Goal: Task Accomplishment & Management: Use online tool/utility

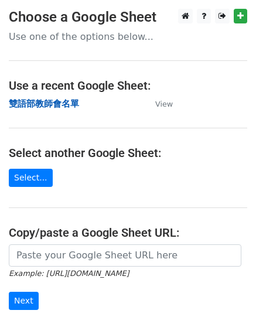
click at [51, 105] on strong "雙語部教師會名單" at bounding box center [44, 103] width 70 height 11
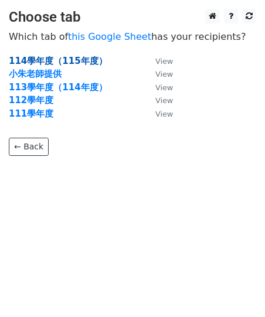
click at [46, 60] on strong "114學年度（115年度）" at bounding box center [58, 61] width 98 height 11
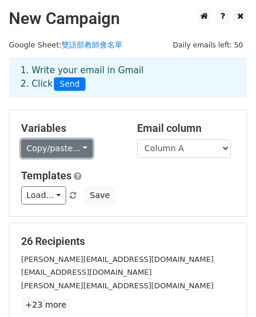
click at [56, 146] on link "Copy/paste..." at bounding box center [56, 148] width 71 height 18
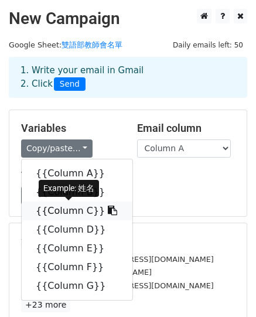
click at [63, 208] on link "{{Column C}}" at bounding box center [77, 210] width 111 height 19
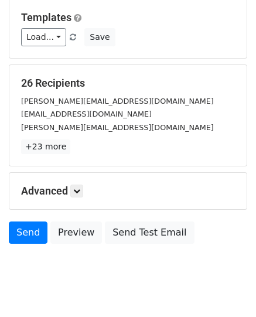
scroll to position [176, 0]
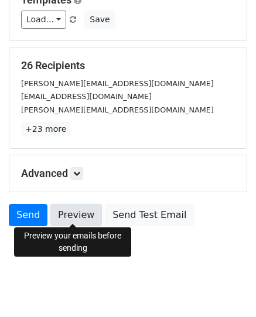
click at [67, 217] on link "Preview" at bounding box center [76, 215] width 52 height 22
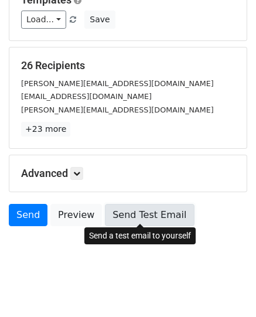
click at [152, 217] on link "Send Test Email" at bounding box center [149, 215] width 89 height 22
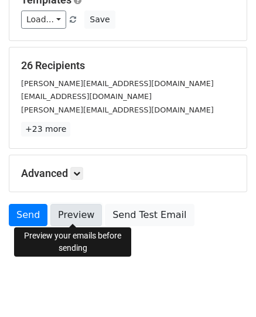
click at [74, 219] on link "Preview" at bounding box center [76, 215] width 52 height 22
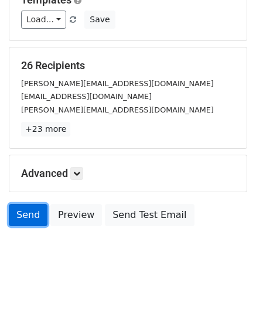
click at [15, 212] on link "Send" at bounding box center [28, 215] width 39 height 22
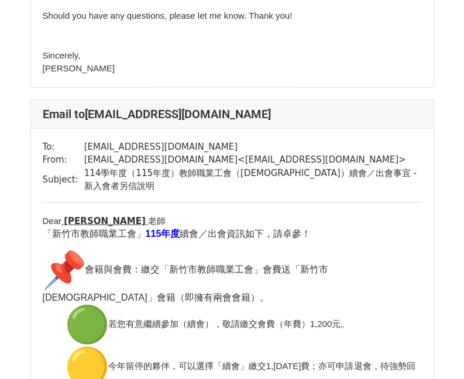
scroll to position [878, 0]
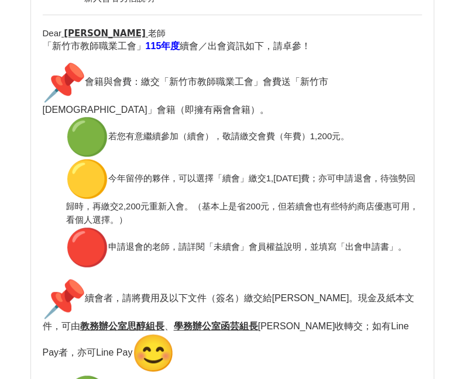
scroll to position [3043, 0]
